Goal: Task Accomplishment & Management: Use online tool/utility

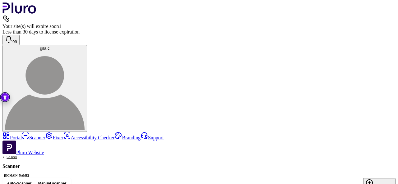
scroll to position [0, 10]
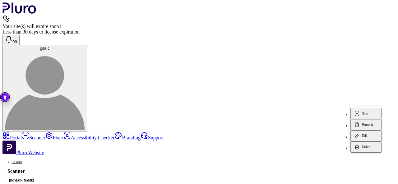
click at [369, 108] on button "Scan" at bounding box center [365, 113] width 31 height 11
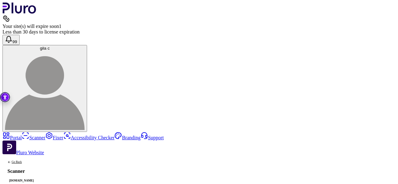
scroll to position [37, 0]
click at [17, 135] on link "Portal" at bounding box center [11, 137] width 19 height 5
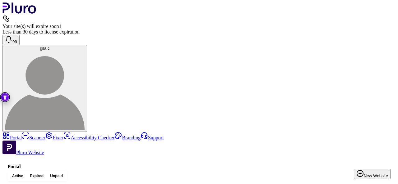
click at [22, 135] on link "Portal" at bounding box center [11, 137] width 19 height 5
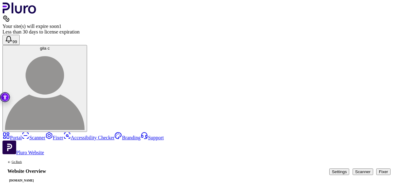
scroll to position [9, 0]
